Goal: Find specific page/section: Find specific page/section

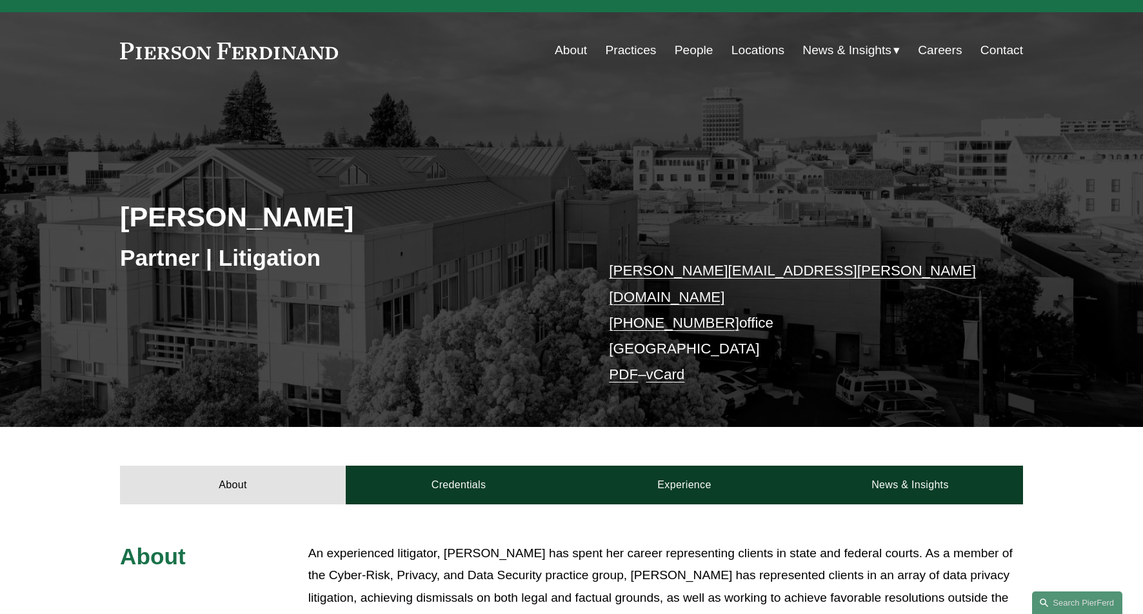
scroll to position [143, 0]
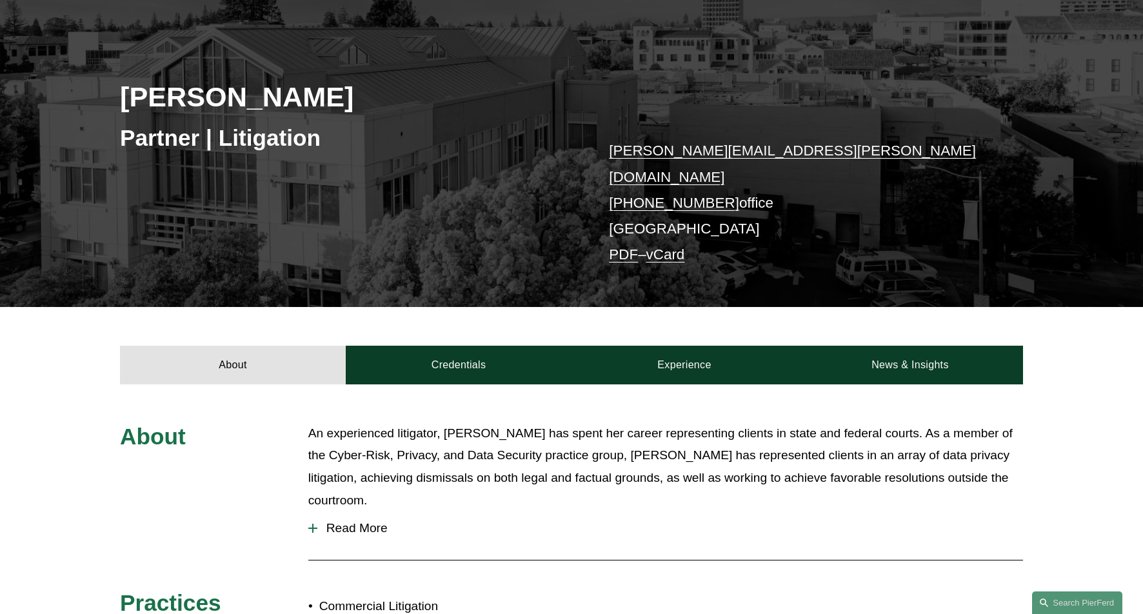
drag, startPoint x: 126, startPoint y: 97, endPoint x: 335, endPoint y: 102, distance: 209.0
click at [335, 102] on h2 "Rachel N. Rivers" at bounding box center [345, 97] width 451 height 34
copy h2 "Rachel N. Rivers"
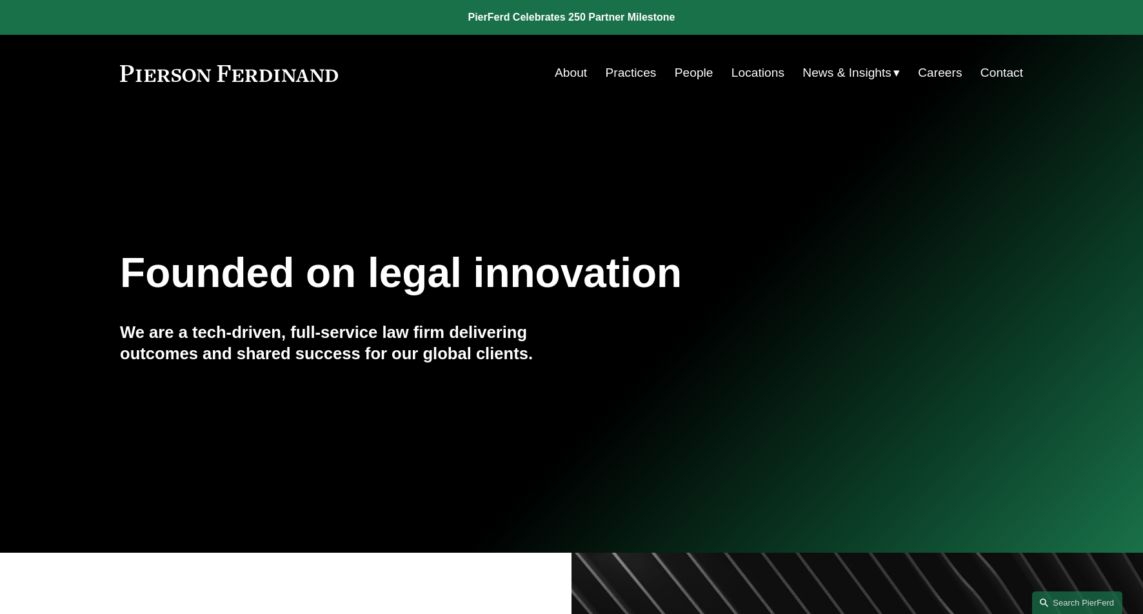
click at [681, 77] on link "People" at bounding box center [694, 73] width 39 height 25
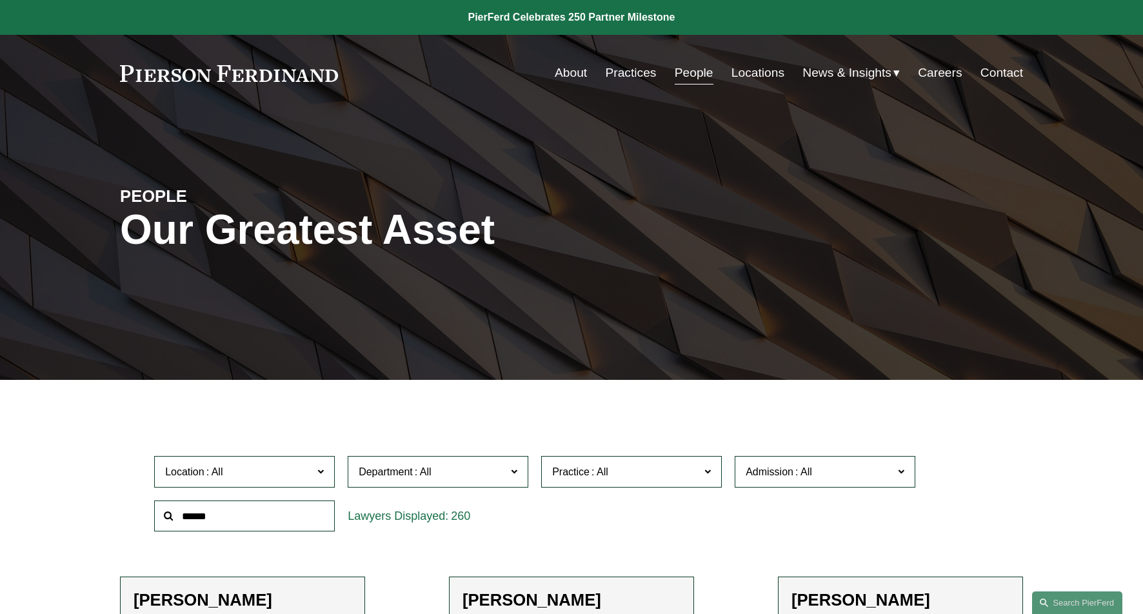
click at [252, 516] on input "text" at bounding box center [244, 516] width 181 height 32
type input "*****"
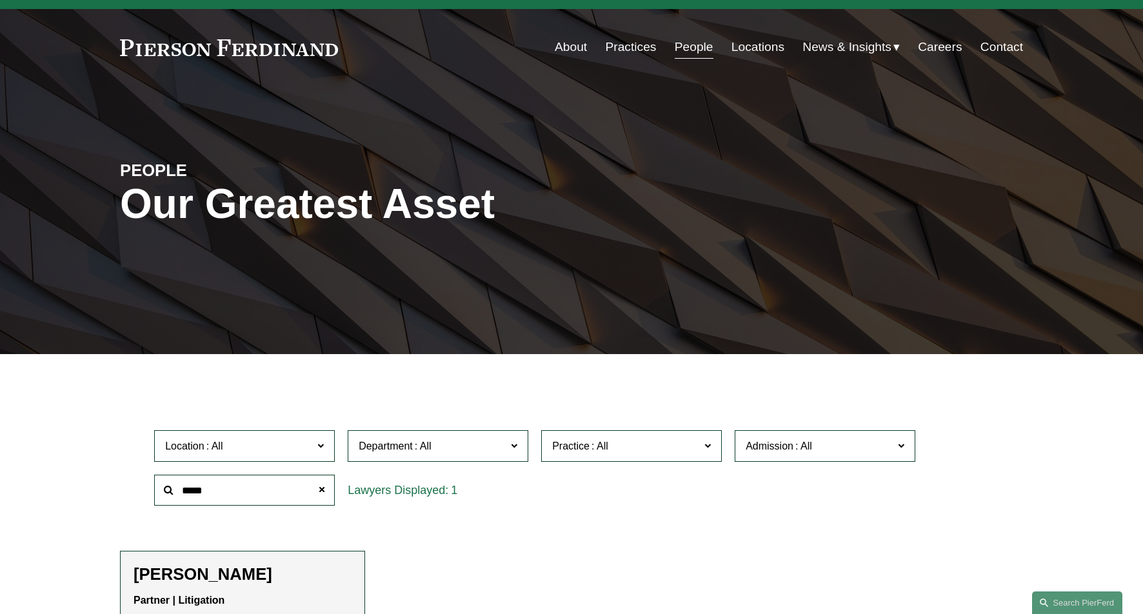
scroll to position [123, 0]
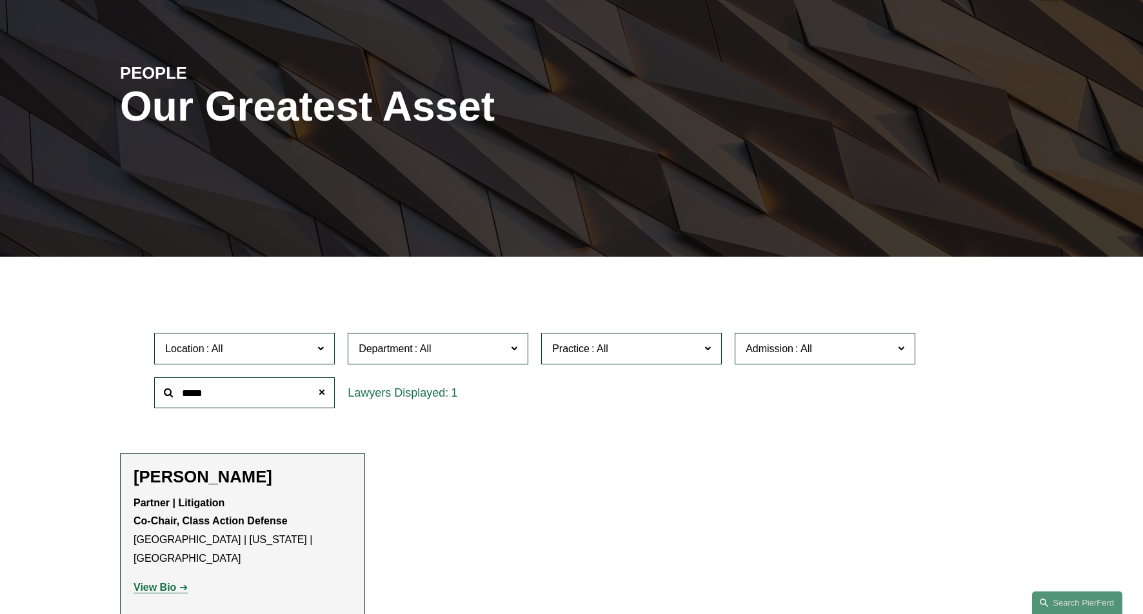
click at [190, 484] on h2 "Irene Oria" at bounding box center [242, 477] width 218 height 20
click at [145, 582] on strong "View Bio" at bounding box center [154, 587] width 43 height 11
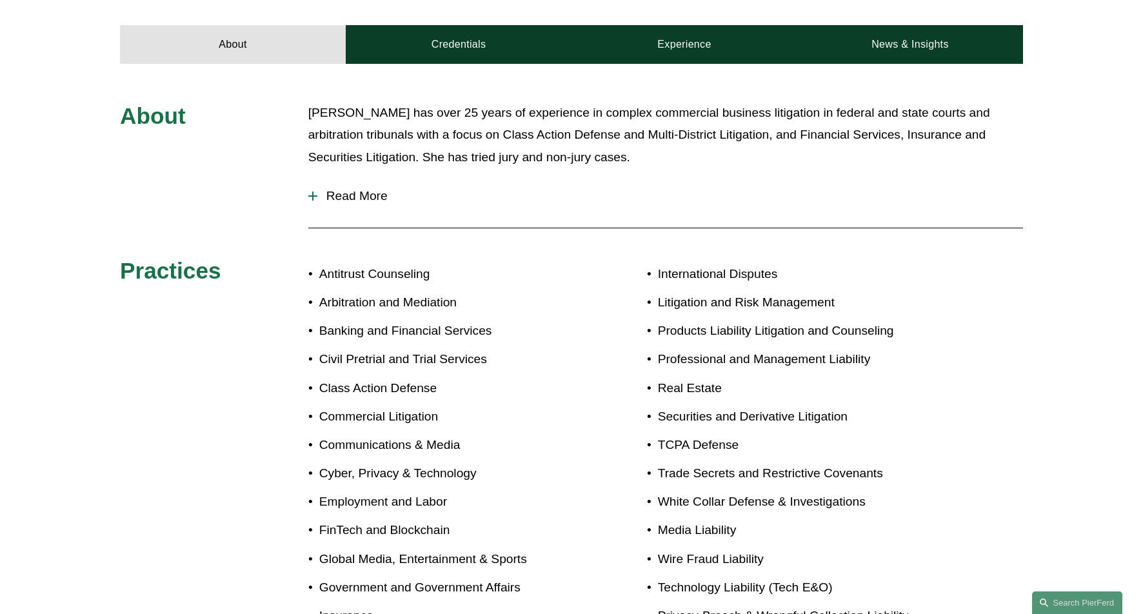
scroll to position [747, 0]
